Goal: Information Seeking & Learning: Learn about a topic

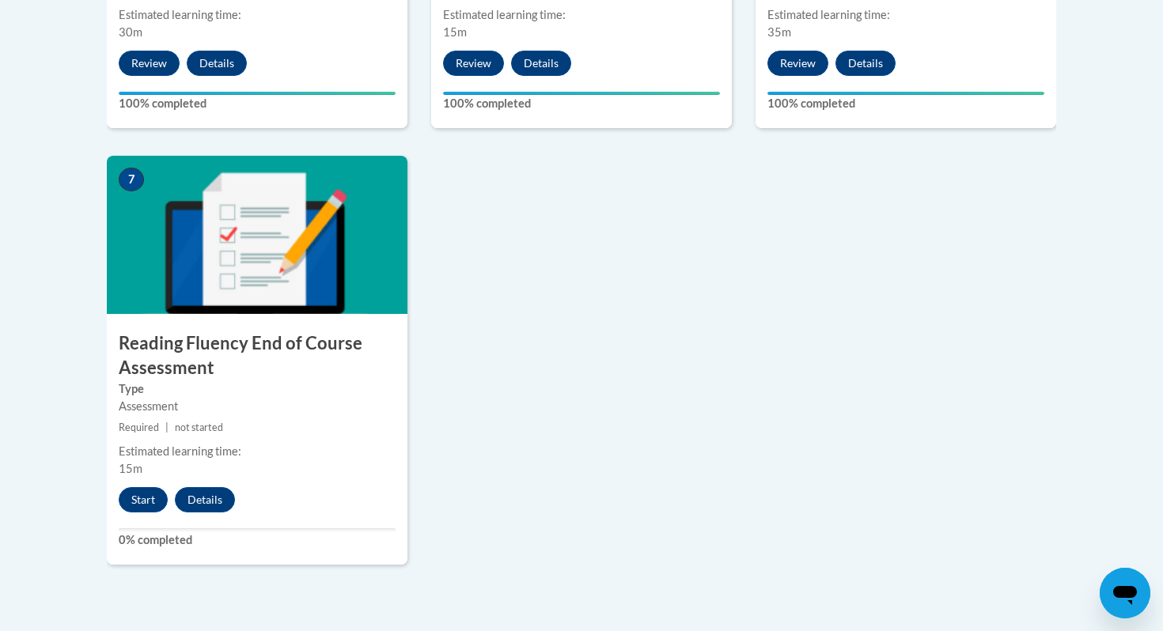
scroll to position [1222, 0]
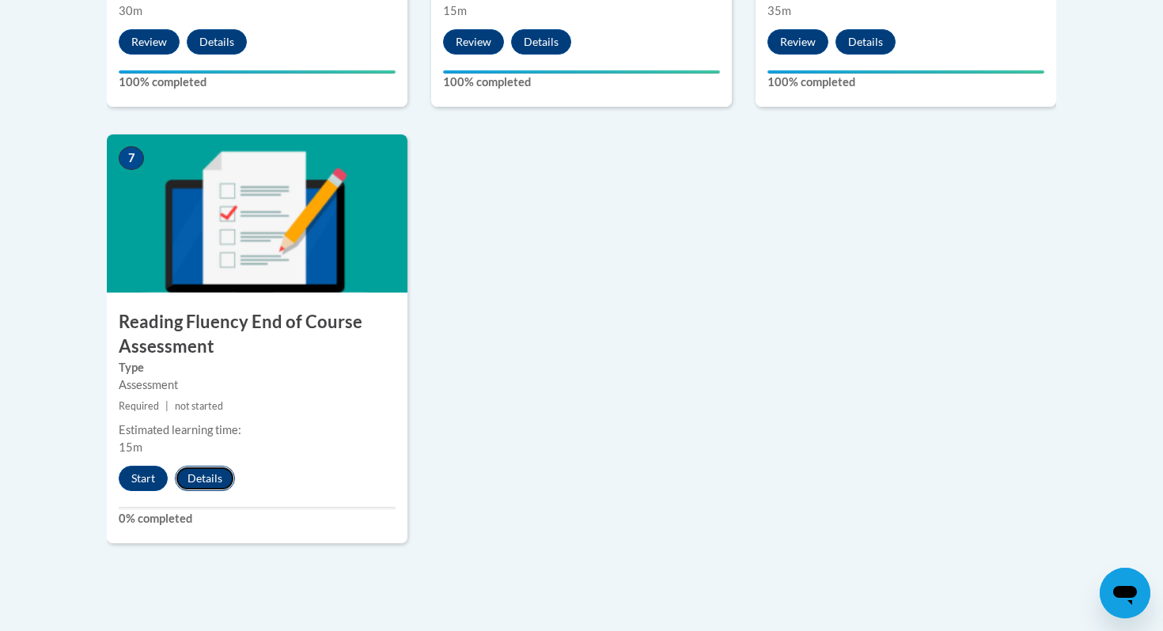
click at [219, 479] on button "Details" at bounding box center [205, 478] width 60 height 25
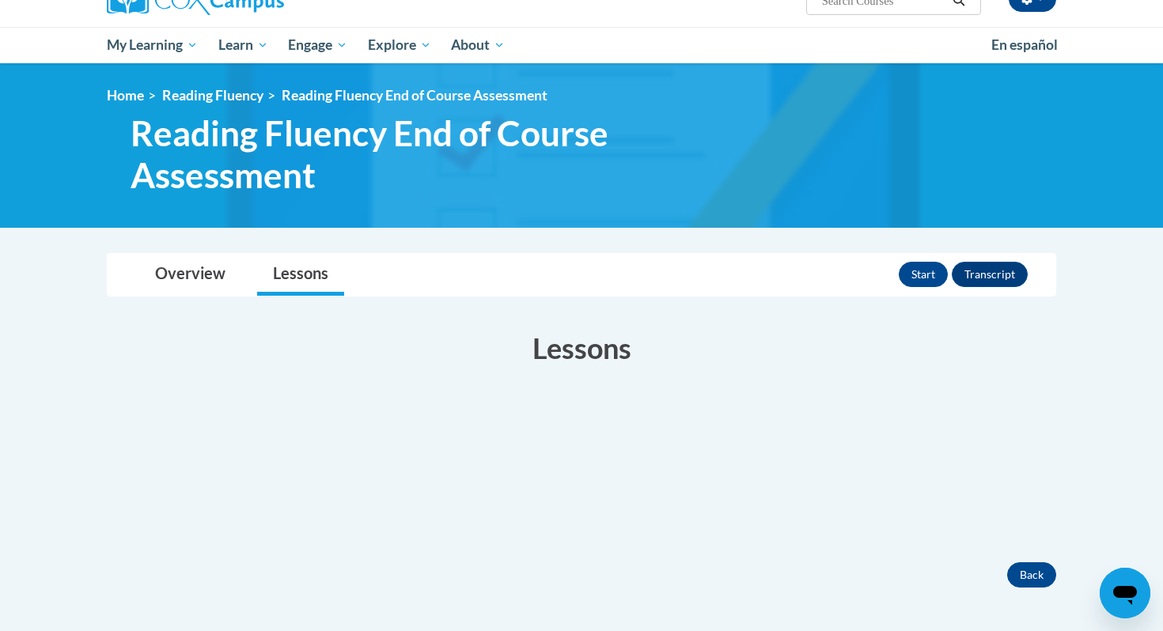
scroll to position [148, 0]
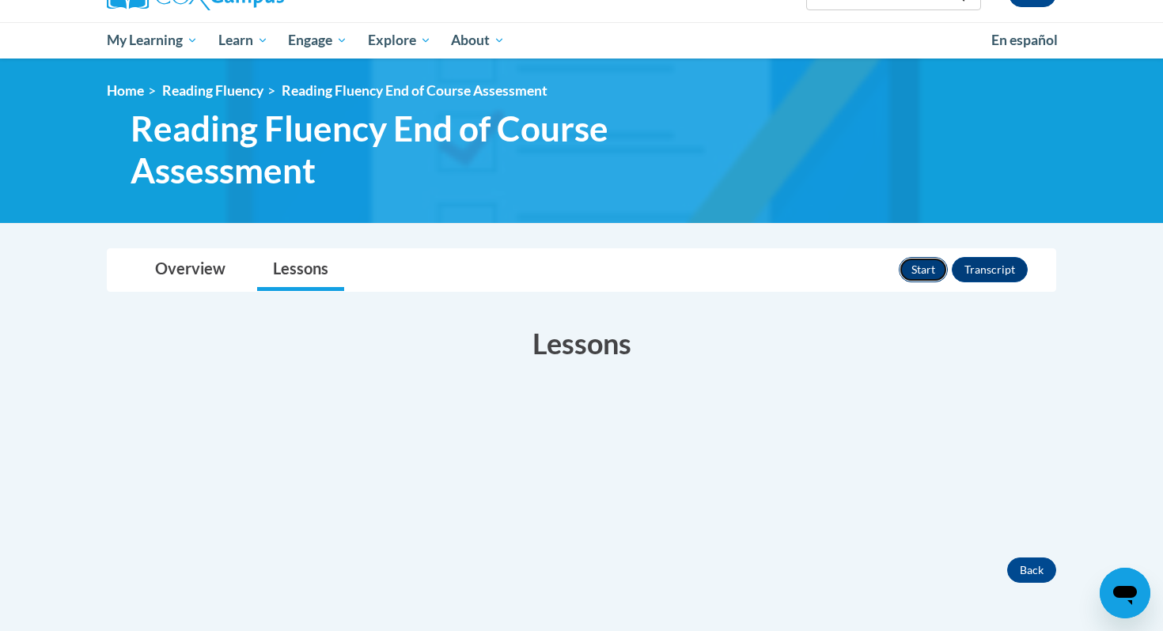
click at [921, 268] on button "Start" at bounding box center [923, 269] width 49 height 25
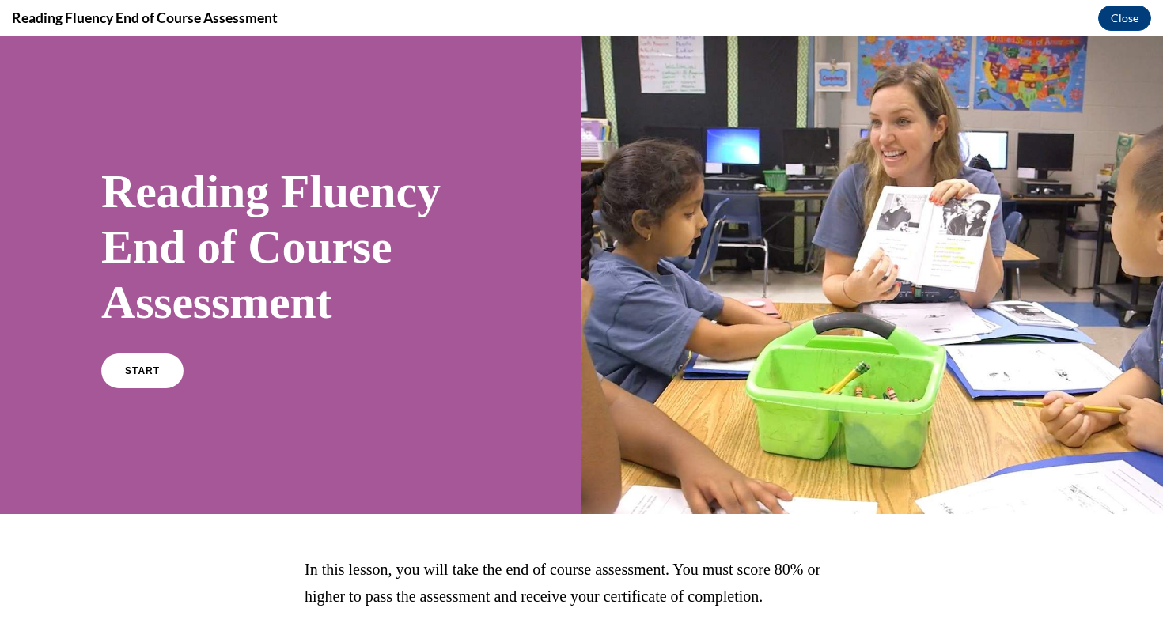
scroll to position [115, 0]
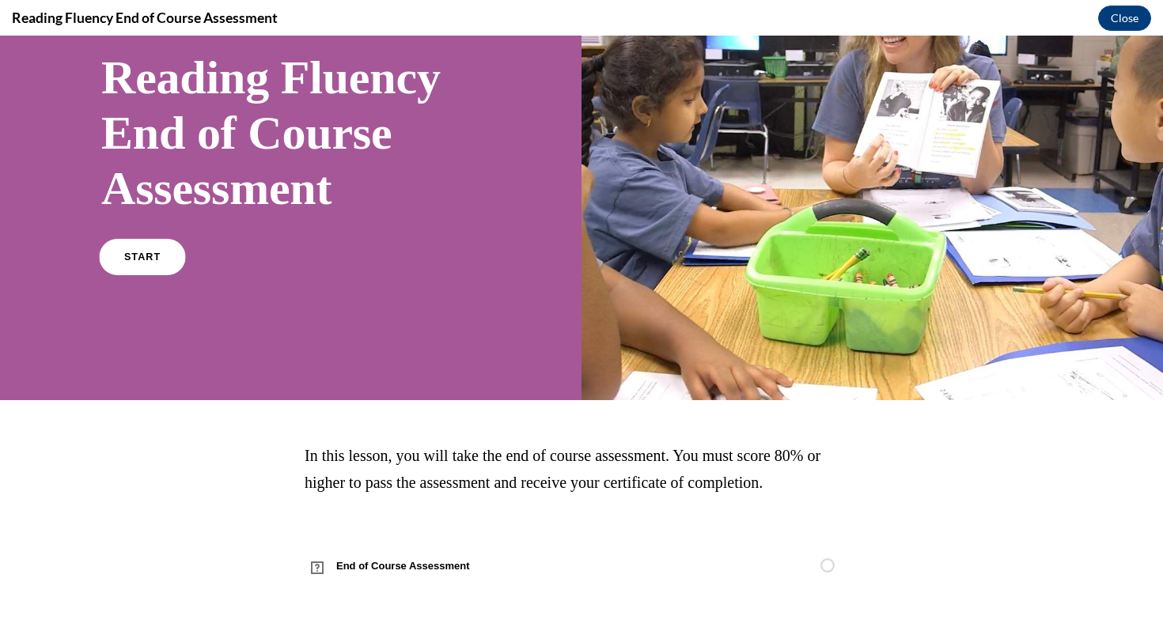
click at [128, 249] on link "START" at bounding box center [142, 257] width 86 height 36
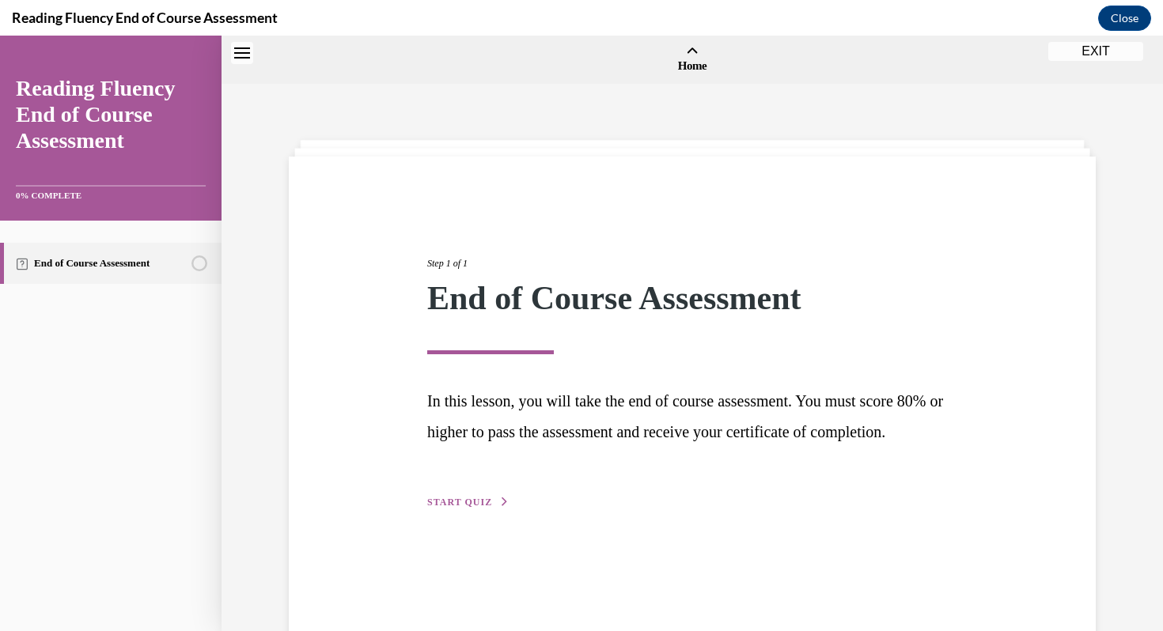
scroll to position [49, 0]
